Goal: Ask a question

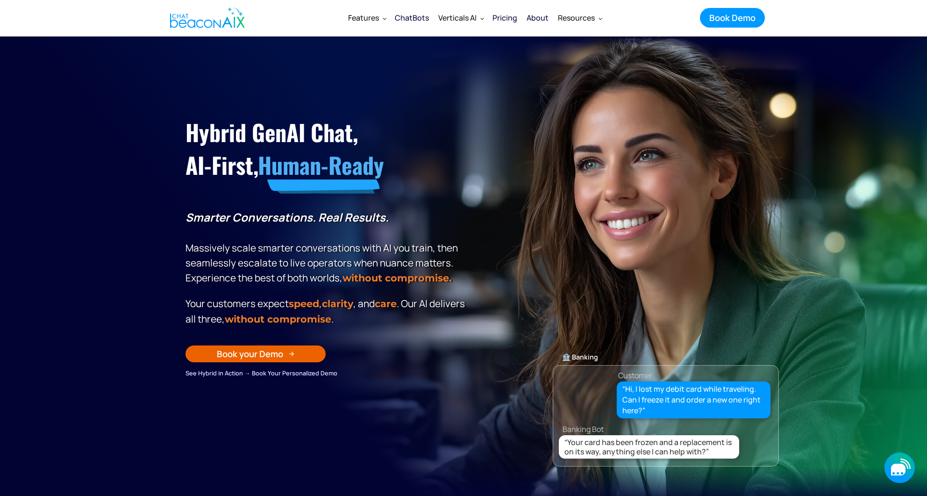
click at [896, 469] on icon "button" at bounding box center [898, 470] width 14 height 12
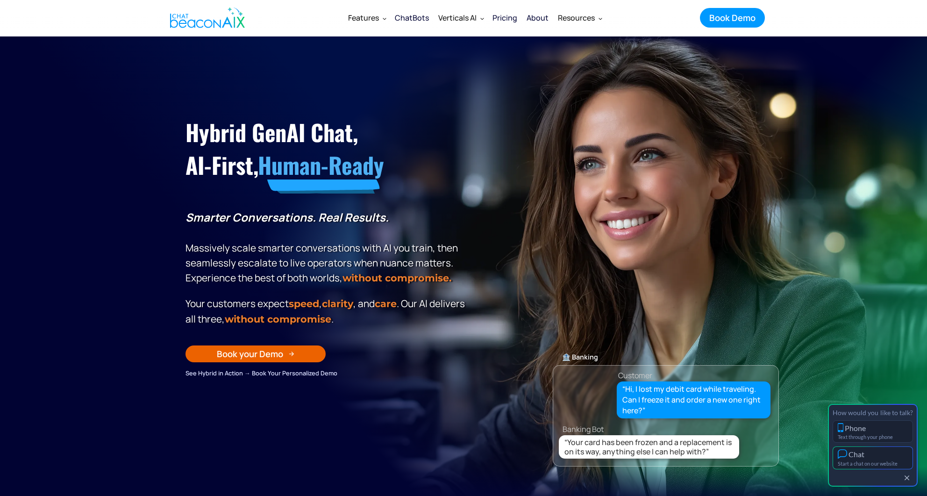
click at [889, 458] on div "Chat" at bounding box center [873, 454] width 70 height 10
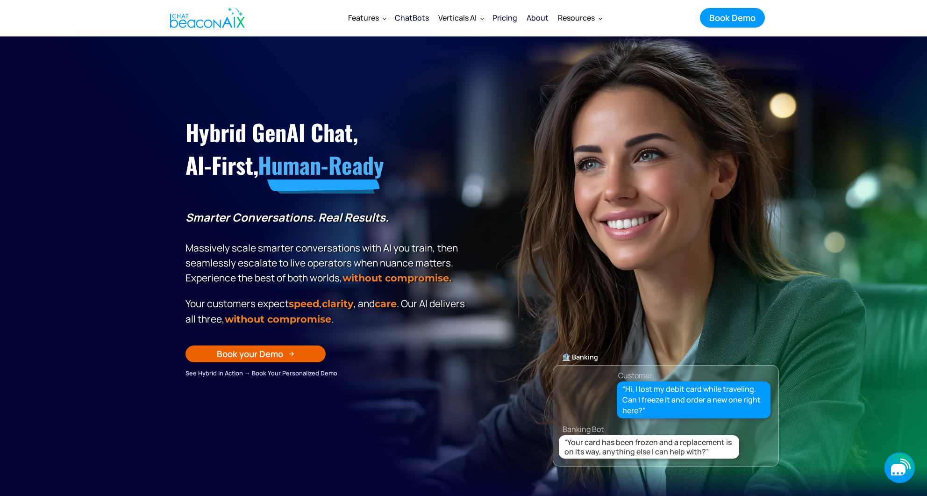
click at [896, 465] on icon "button" at bounding box center [898, 470] width 14 height 12
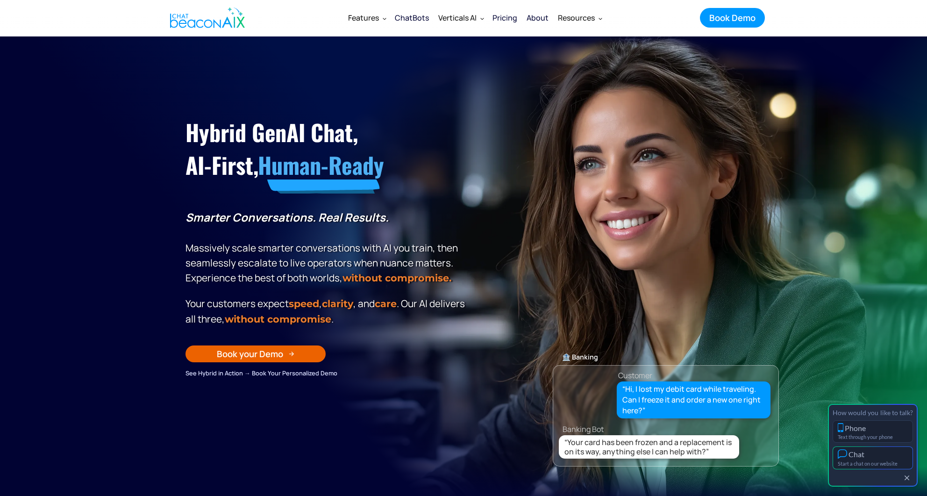
click at [895, 465] on div "Start a chat on our website" at bounding box center [873, 463] width 70 height 6
